Goal: Check status: Check status

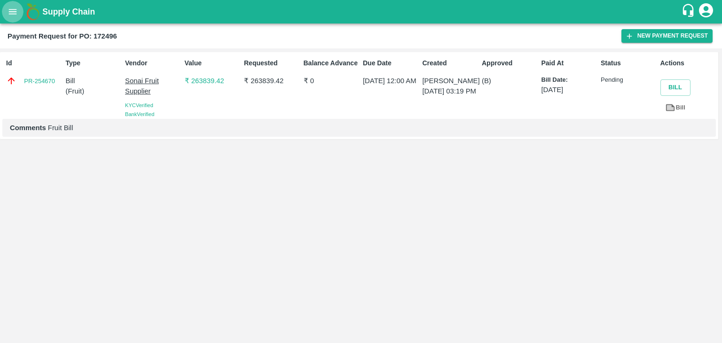
click at [10, 21] on button "open drawer" at bounding box center [13, 12] width 22 height 22
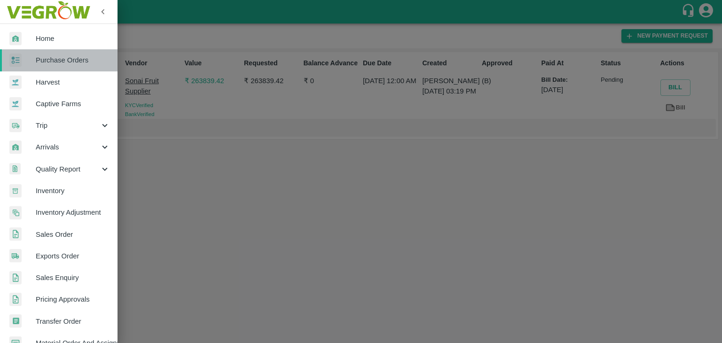
click at [64, 57] on span "Purchase Orders" at bounding box center [73, 60] width 74 height 10
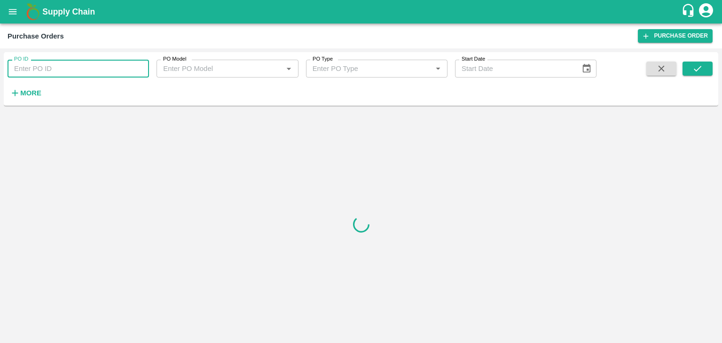
click at [101, 66] on input "PO ID" at bounding box center [78, 69] width 141 height 18
paste input "172746"
click at [699, 64] on icon "submit" at bounding box center [697, 68] width 10 height 10
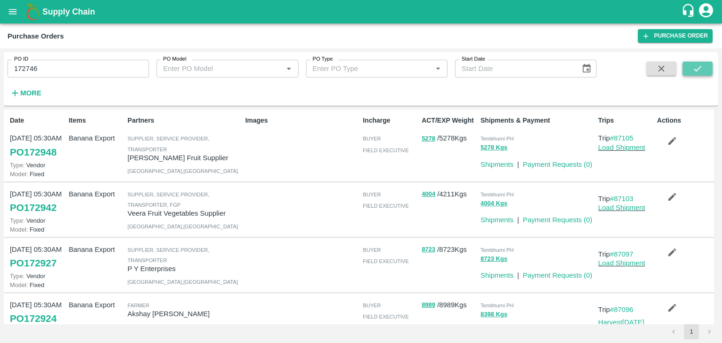
click at [696, 70] on icon "submit" at bounding box center [698, 69] width 8 height 6
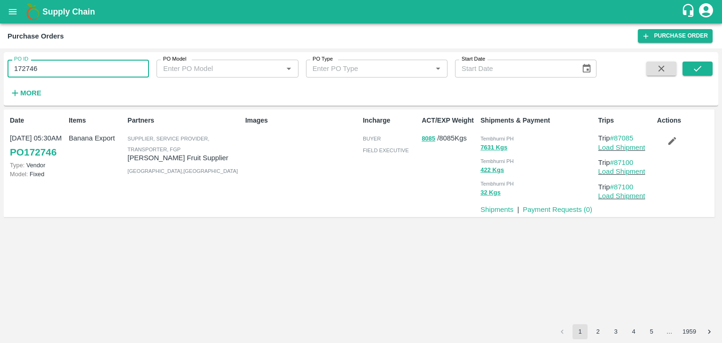
click at [55, 66] on input "172746" at bounding box center [78, 69] width 141 height 18
paste input "text"
click at [695, 63] on icon "submit" at bounding box center [697, 68] width 10 height 10
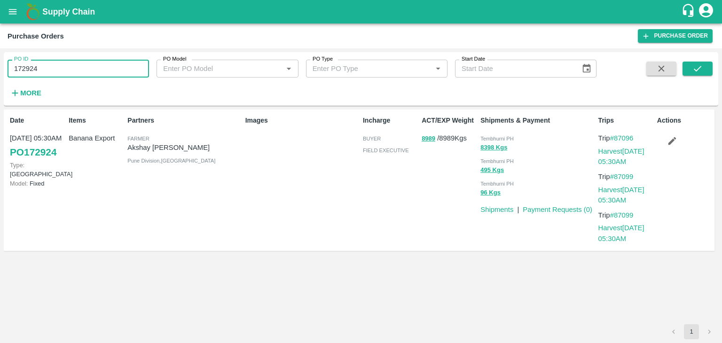
click at [66, 70] on input "172924" at bounding box center [78, 69] width 141 height 18
paste input "text"
type input "172763"
click at [703, 68] on button "submit" at bounding box center [697, 69] width 30 height 14
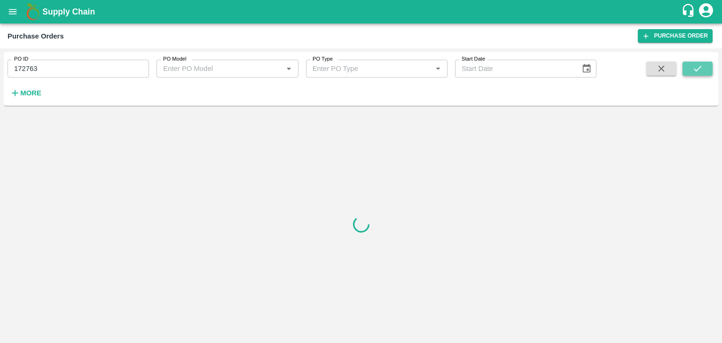
click at [703, 68] on button "submit" at bounding box center [697, 69] width 30 height 14
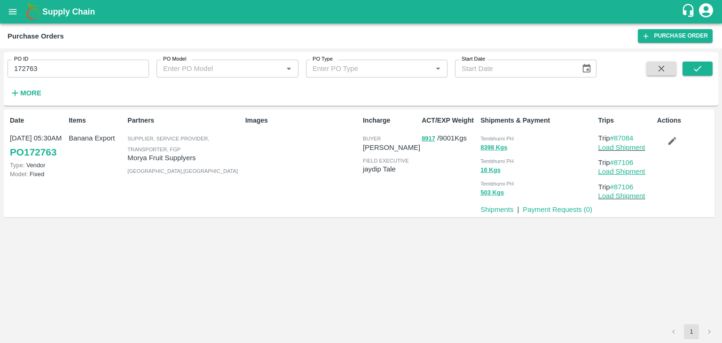
click at [631, 170] on link "Load Shipment" at bounding box center [621, 172] width 47 height 8
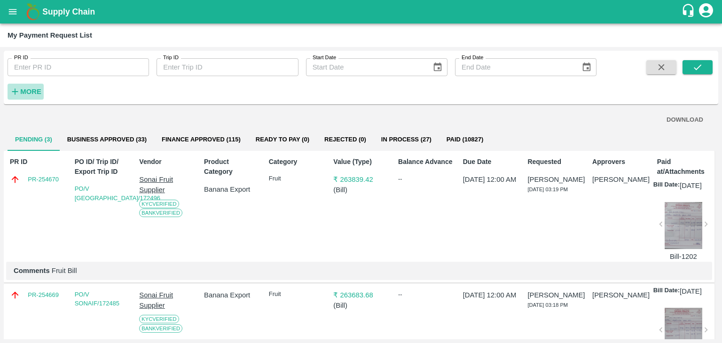
click at [24, 89] on strong "More" at bounding box center [30, 92] width 21 height 8
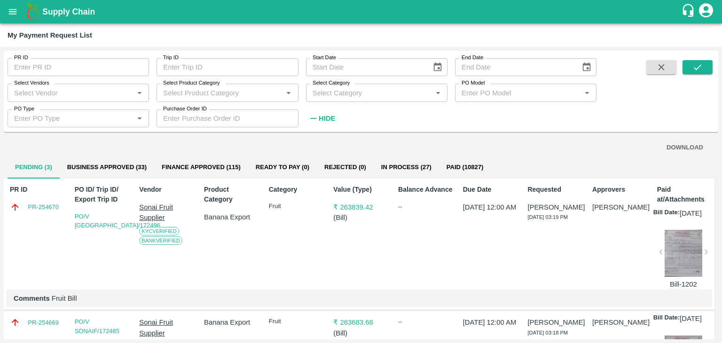
click at [108, 85] on div "Select Vendors   *" at bounding box center [78, 93] width 141 height 18
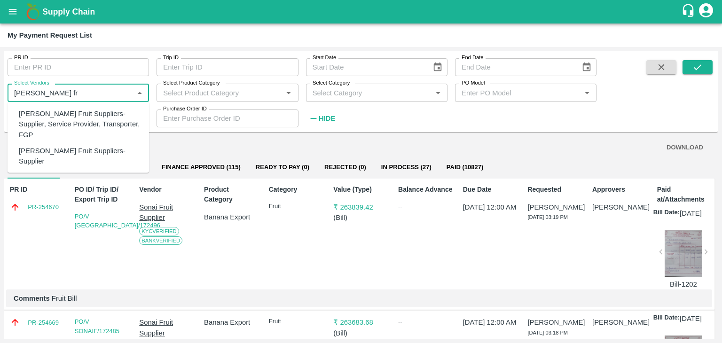
click at [89, 122] on div "Tuljai Fruit Suppliers-Supplier, Service Provider, Transporter, FGP" at bounding box center [80, 124] width 123 height 31
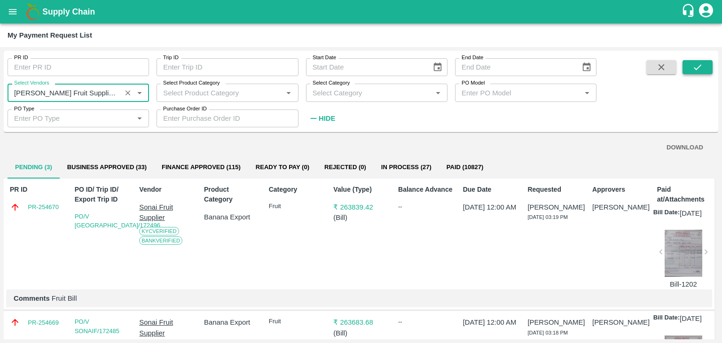
type input "Tuljai Fruit Suppliers-Supplier, Service Provider, Transporter, FGP"
click at [702, 66] on icon "submit" at bounding box center [697, 67] width 10 height 10
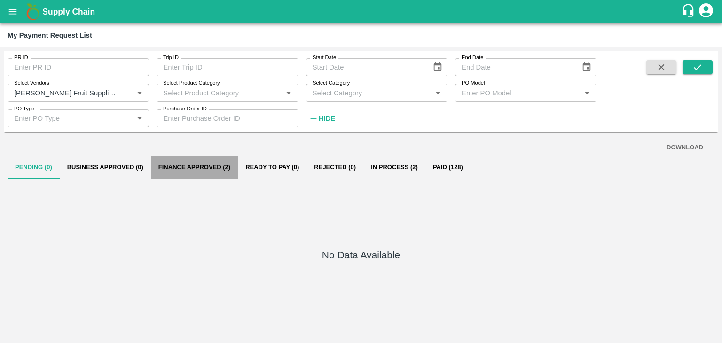
click at [218, 173] on button "Finance Approved (2)" at bounding box center [194, 167] width 87 height 23
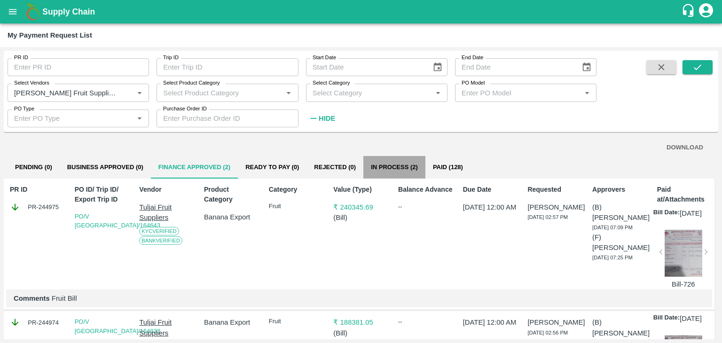
click at [402, 170] on button "In Process (2)" at bounding box center [394, 167] width 62 height 23
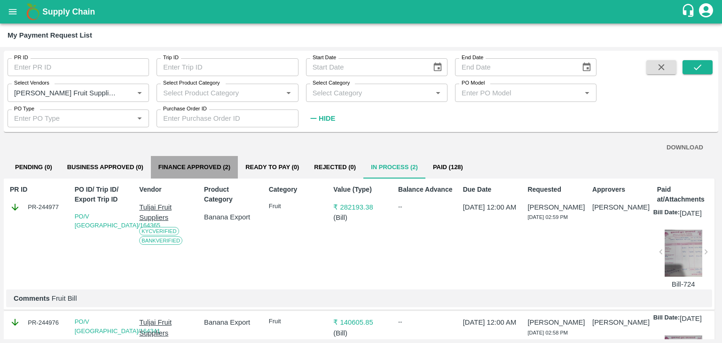
click at [188, 167] on button "Finance Approved (2)" at bounding box center [194, 167] width 87 height 23
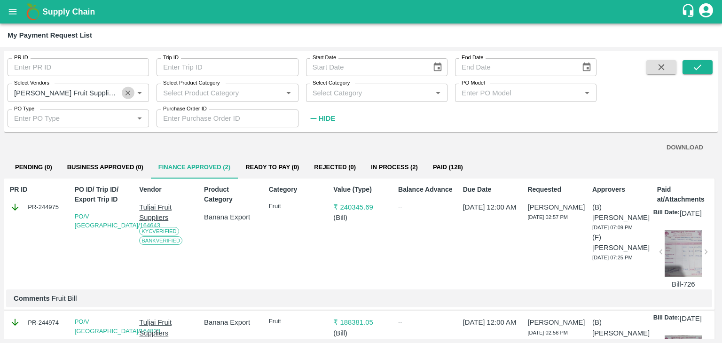
click at [124, 89] on icon "Clear" at bounding box center [128, 92] width 9 height 9
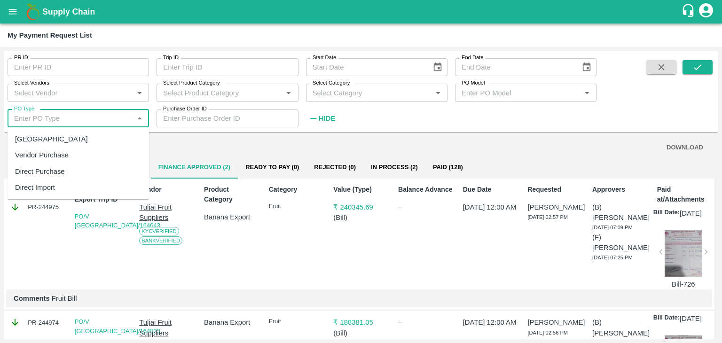
click at [92, 116] on input "PO Type" at bounding box center [70, 118] width 120 height 12
click at [75, 138] on div "Farm Gate" at bounding box center [78, 139] width 141 height 16
type input "Farm Gate"
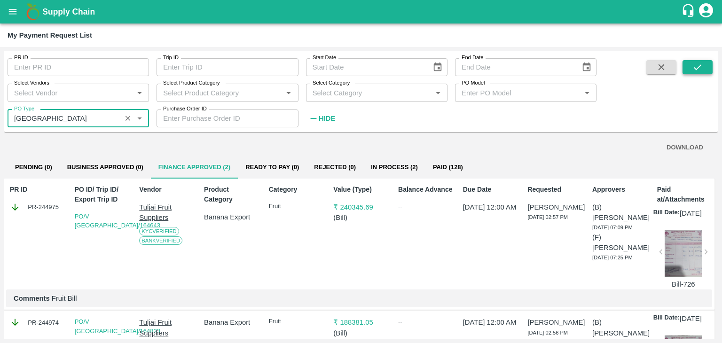
click at [694, 63] on icon "submit" at bounding box center [697, 67] width 10 height 10
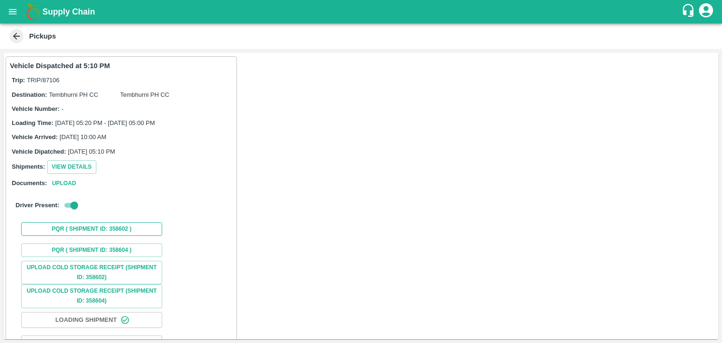
scroll to position [70, 0]
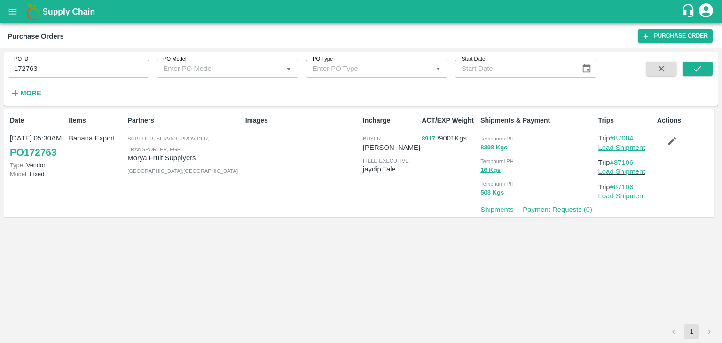
click at [639, 147] on link "Load Shipment" at bounding box center [621, 148] width 47 height 8
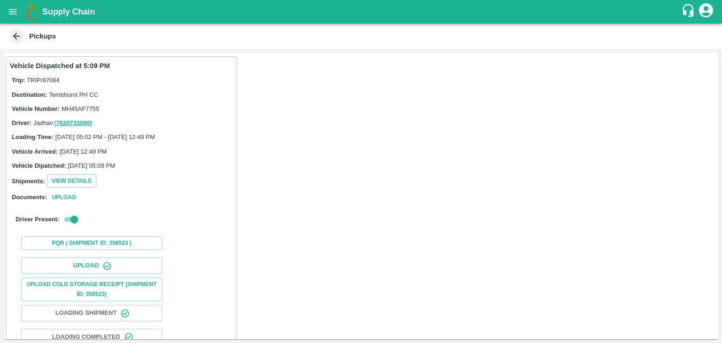
scroll to position [98, 0]
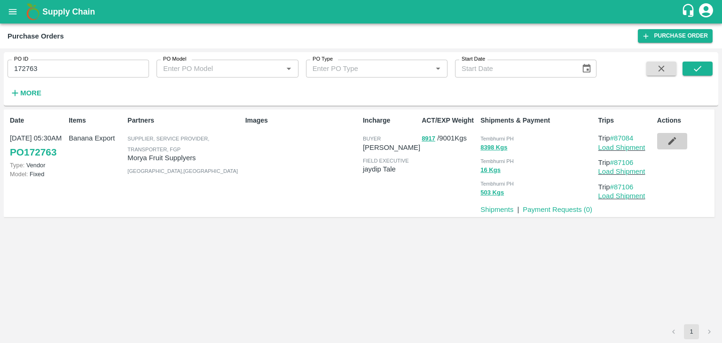
click at [668, 140] on icon "button" at bounding box center [672, 141] width 10 height 10
